Goal: Find specific page/section: Find specific page/section

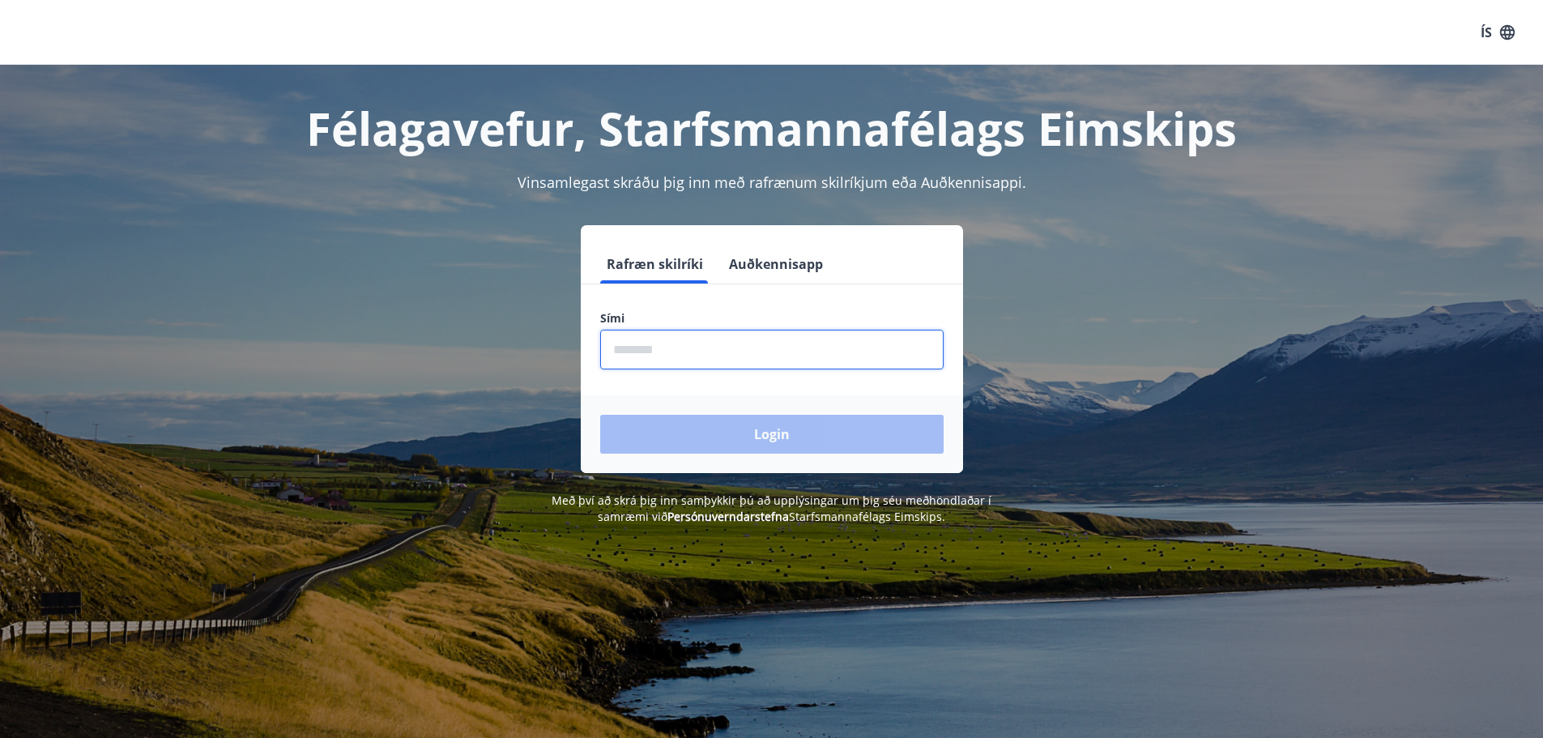
click at [740, 353] on input "phone" at bounding box center [772, 350] width 344 height 40
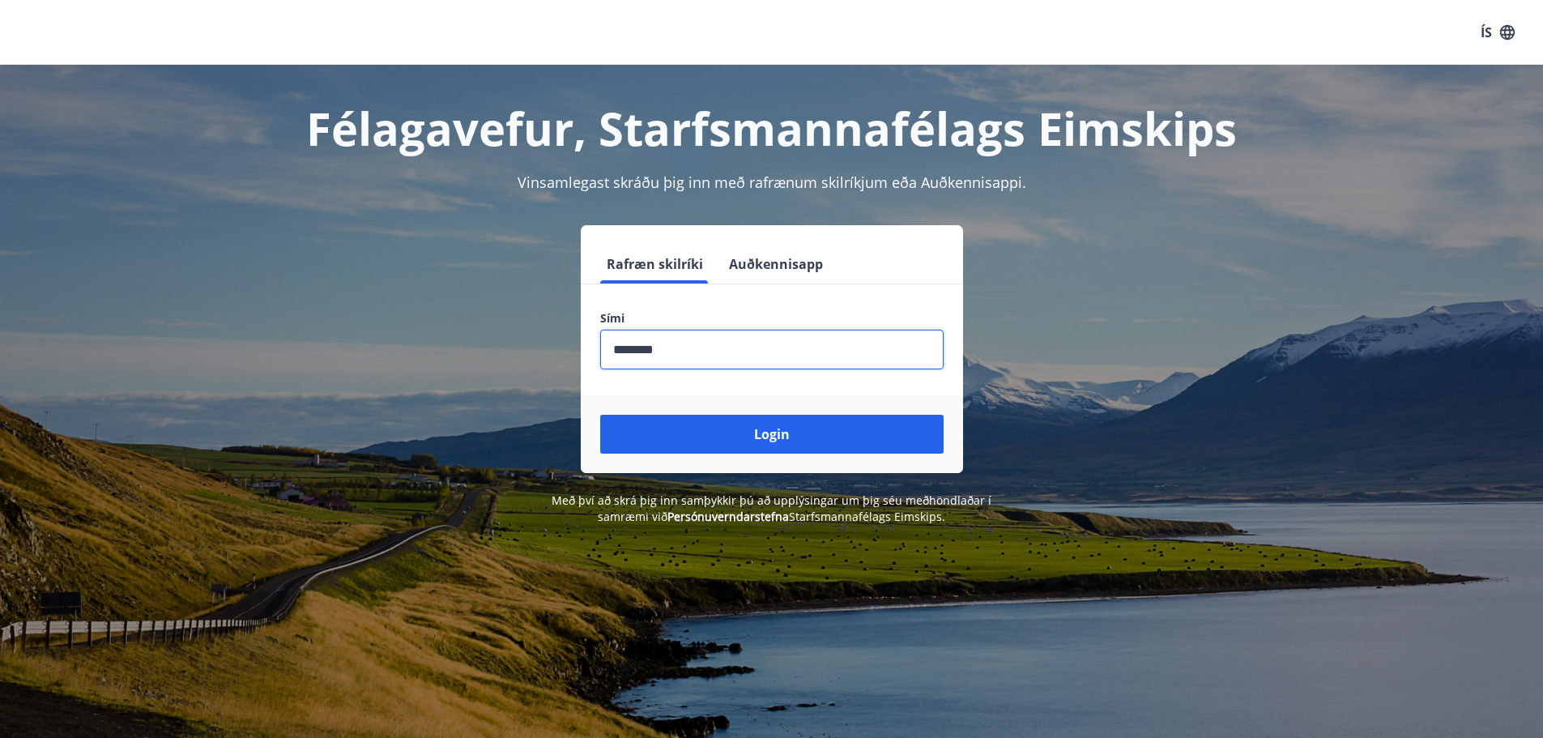
type input "********"
click at [600, 415] on button "Login" at bounding box center [772, 434] width 344 height 39
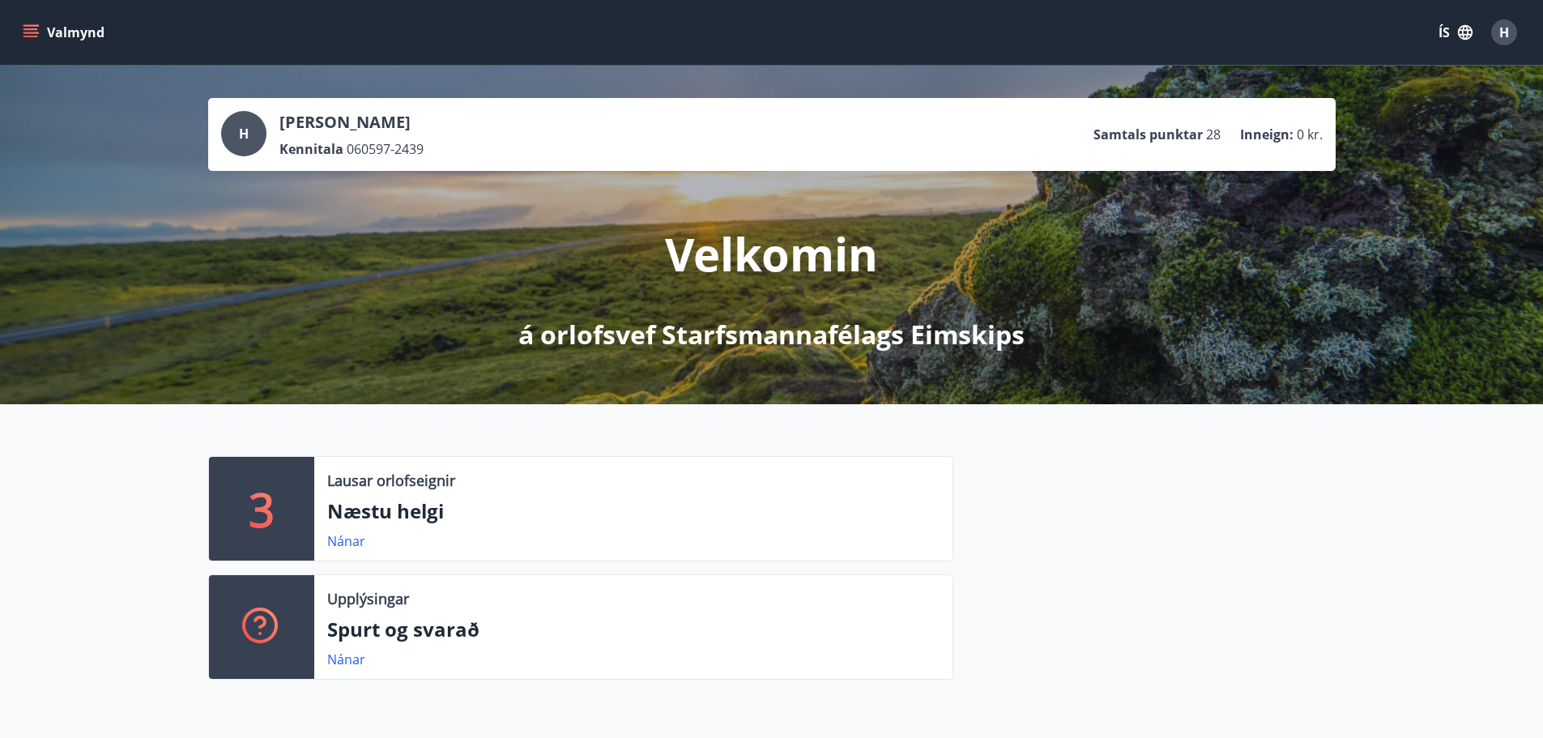
click at [71, 29] on button "Valmynd" at bounding box center [65, 32] width 92 height 29
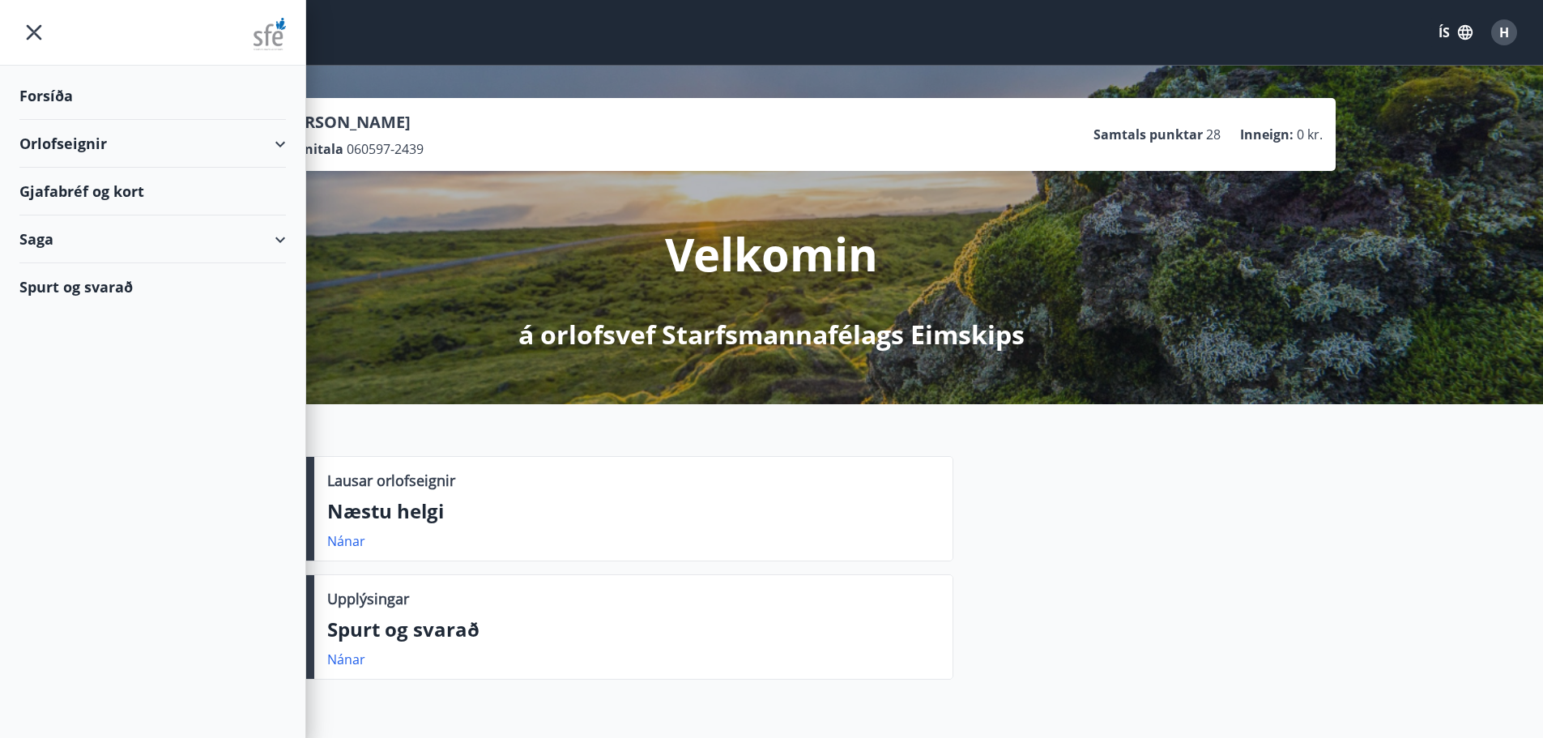
click at [100, 90] on div "Forsíða" at bounding box center [152, 96] width 267 height 48
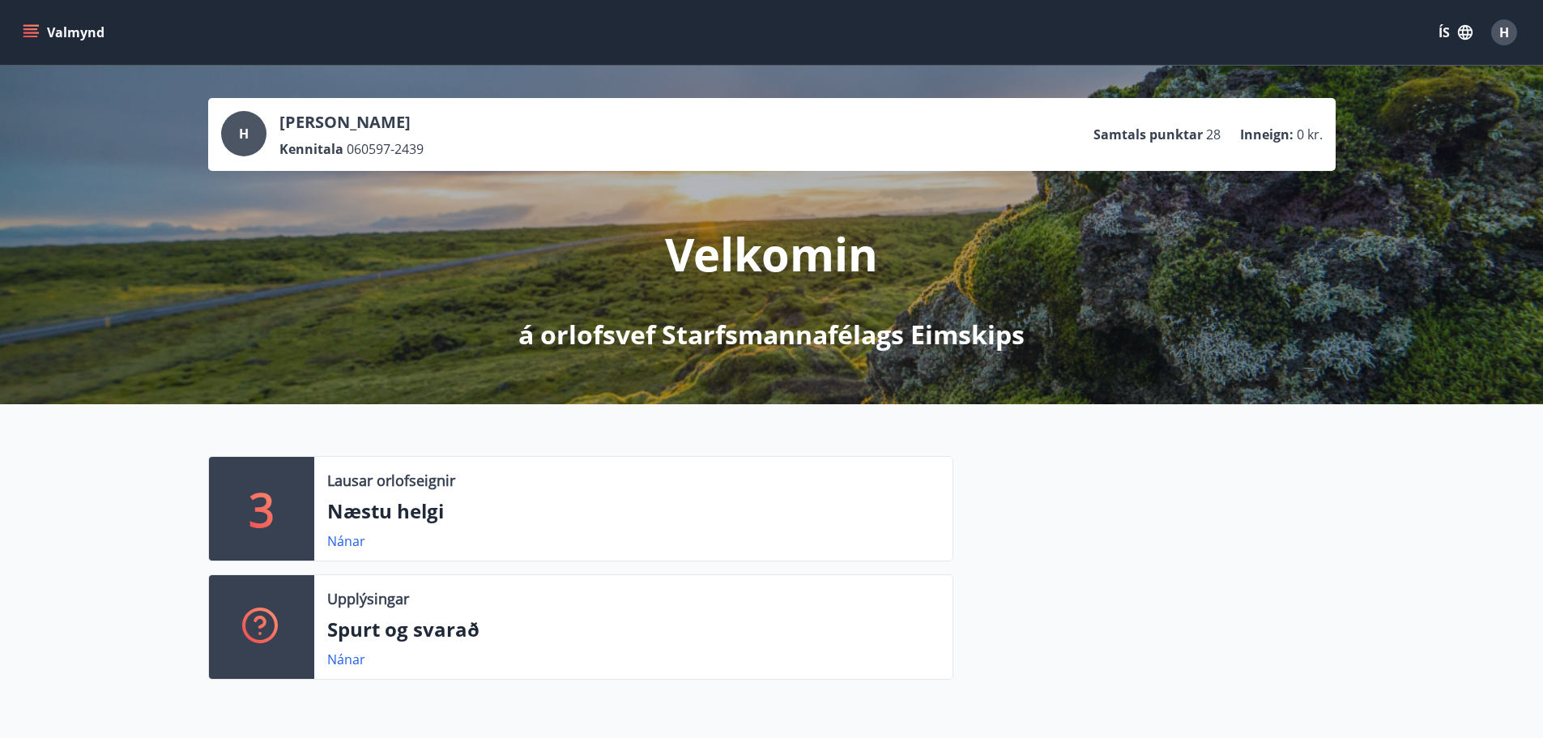
click at [43, 41] on button "Valmynd" at bounding box center [65, 32] width 92 height 29
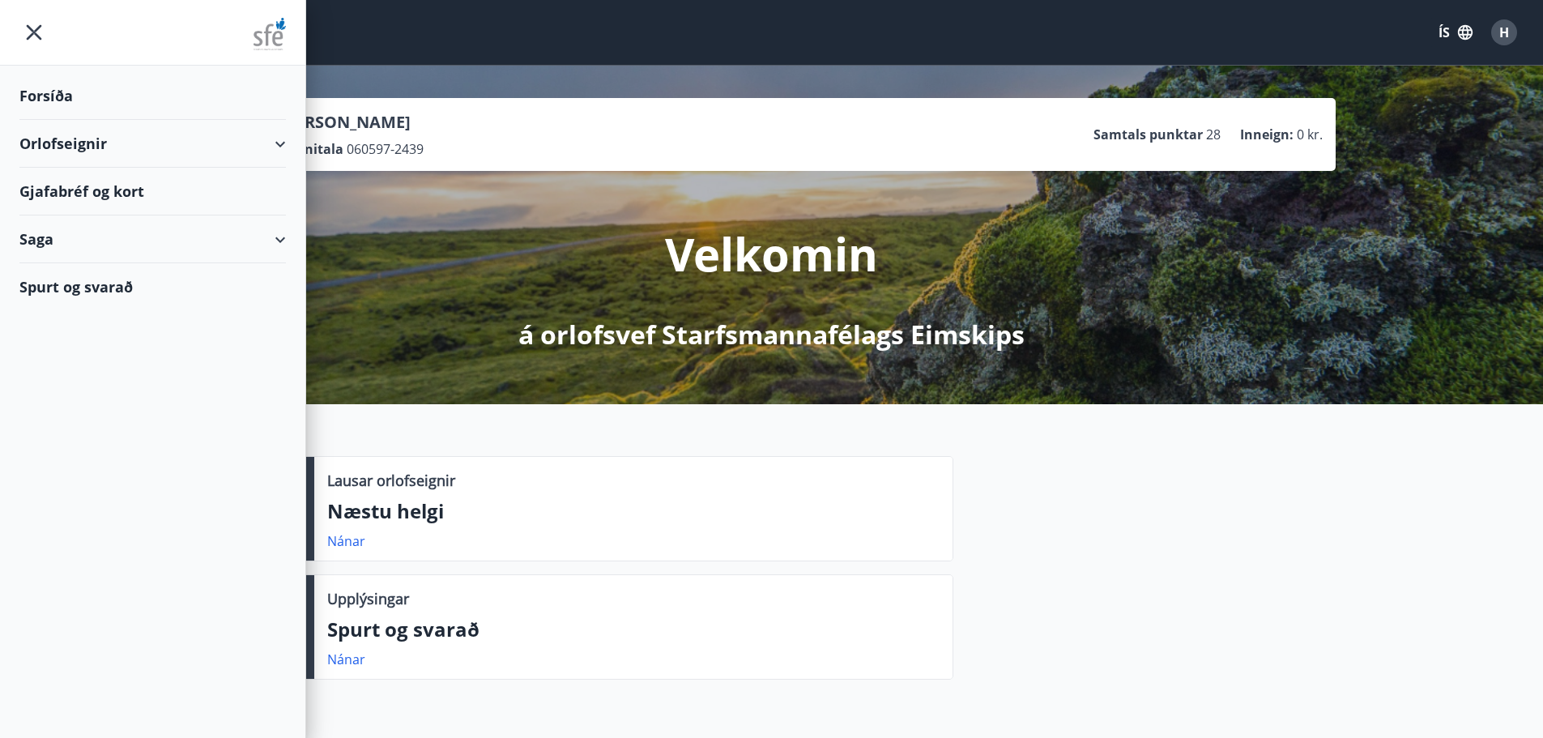
click at [151, 193] on div "Gjafabréf og kort" at bounding box center [152, 192] width 267 height 48
